Goal: Use online tool/utility: Utilize a website feature to perform a specific function

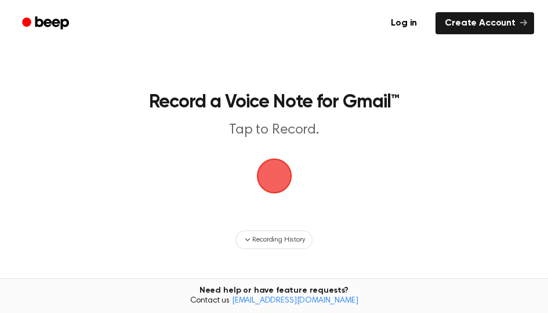
click at [276, 169] on span "button" at bounding box center [274, 175] width 35 height 35
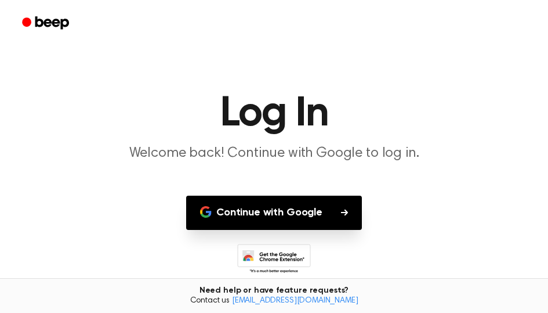
click at [268, 215] on button "Continue with Google" at bounding box center [274, 213] width 176 height 34
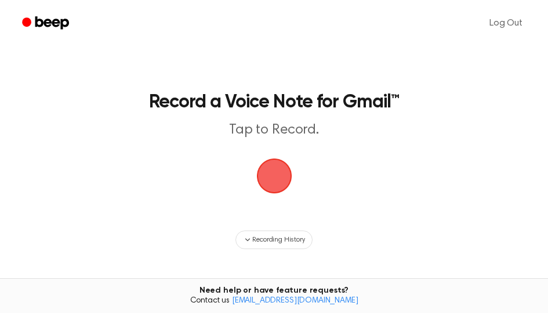
click at [279, 178] on span "button" at bounding box center [274, 176] width 33 height 33
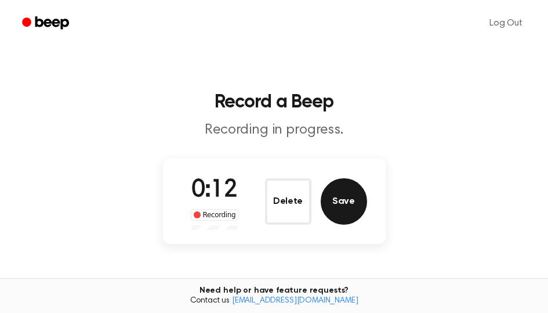
click at [358, 205] on button "Save" at bounding box center [344, 201] width 46 height 46
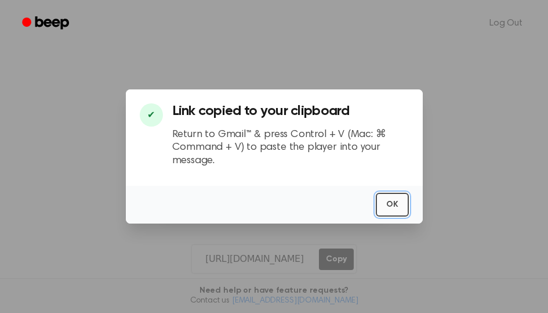
click at [400, 210] on button "OK" at bounding box center [392, 205] width 33 height 24
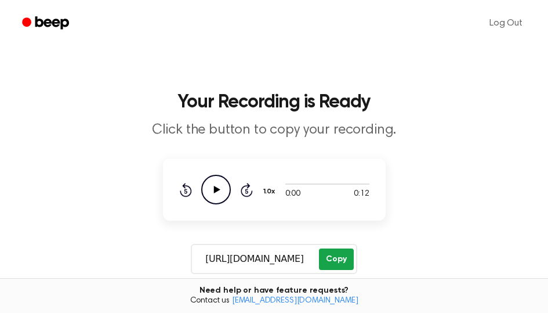
click at [338, 262] on button "Copy" at bounding box center [336, 258] width 34 height 21
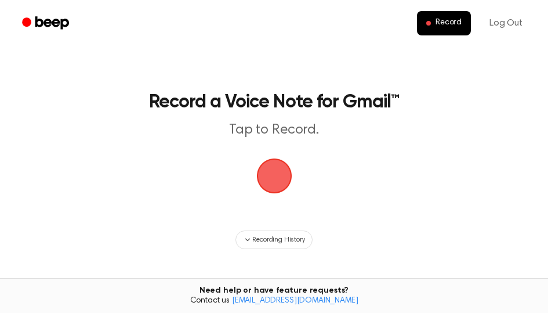
click at [271, 172] on span "button" at bounding box center [274, 176] width 38 height 38
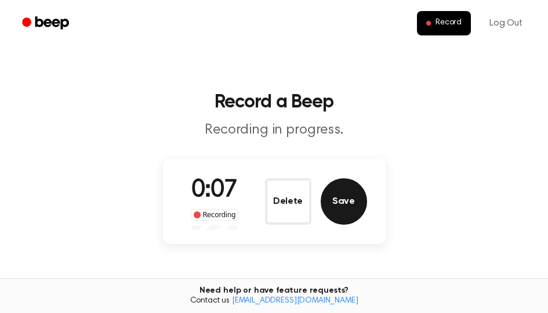
click at [341, 200] on button "Save" at bounding box center [344, 201] width 46 height 46
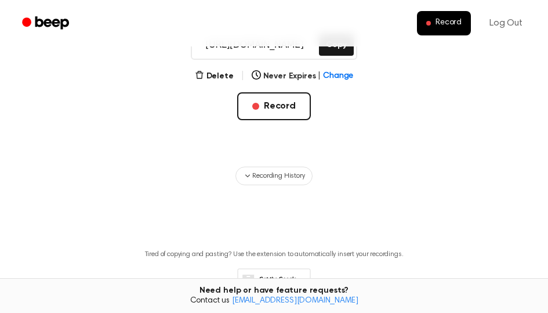
scroll to position [115, 0]
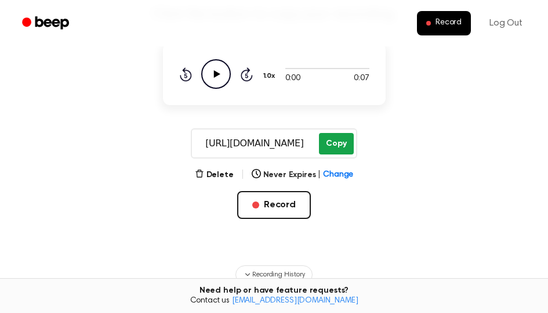
click at [340, 140] on button "Copy" at bounding box center [336, 143] width 34 height 21
